Goal: Check status: Check status

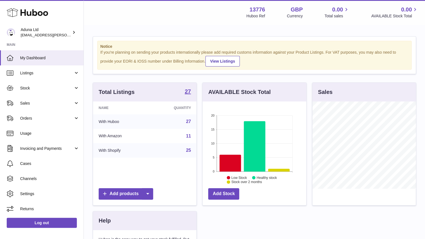
scroll to position [87, 104]
click at [43, 104] on span "Sales" at bounding box center [46, 103] width 53 height 5
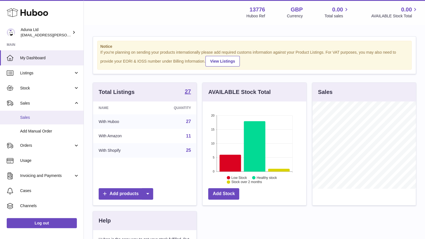
click at [50, 115] on span "Sales" at bounding box center [49, 117] width 59 height 5
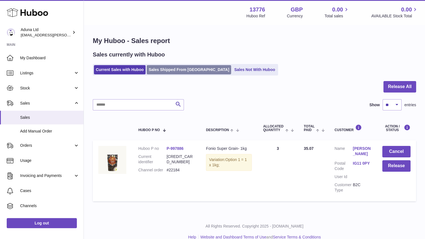
click at [192, 68] on link "Sales Shipped From [GEOGRAPHIC_DATA]" at bounding box center [189, 69] width 84 height 9
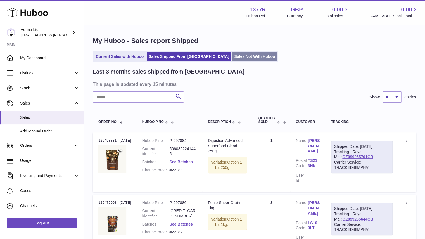
click at [232, 54] on link "Sales Not With Huboo" at bounding box center [254, 56] width 45 height 9
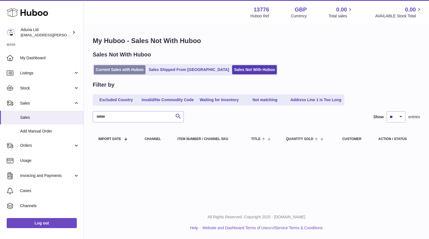
click at [136, 65] on link "Current Sales with Huboo" at bounding box center [120, 69] width 52 height 9
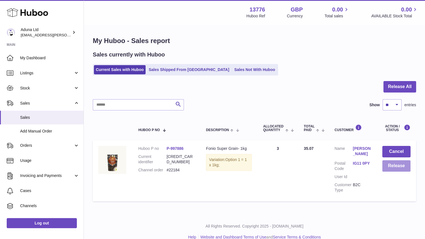
click at [394, 164] on button "Release" at bounding box center [396, 165] width 28 height 11
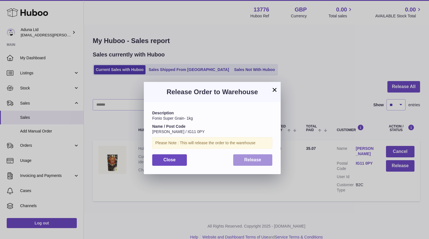
click at [260, 157] on button "Release" at bounding box center [252, 159] width 39 height 11
